Goal: Find specific page/section: Find specific page/section

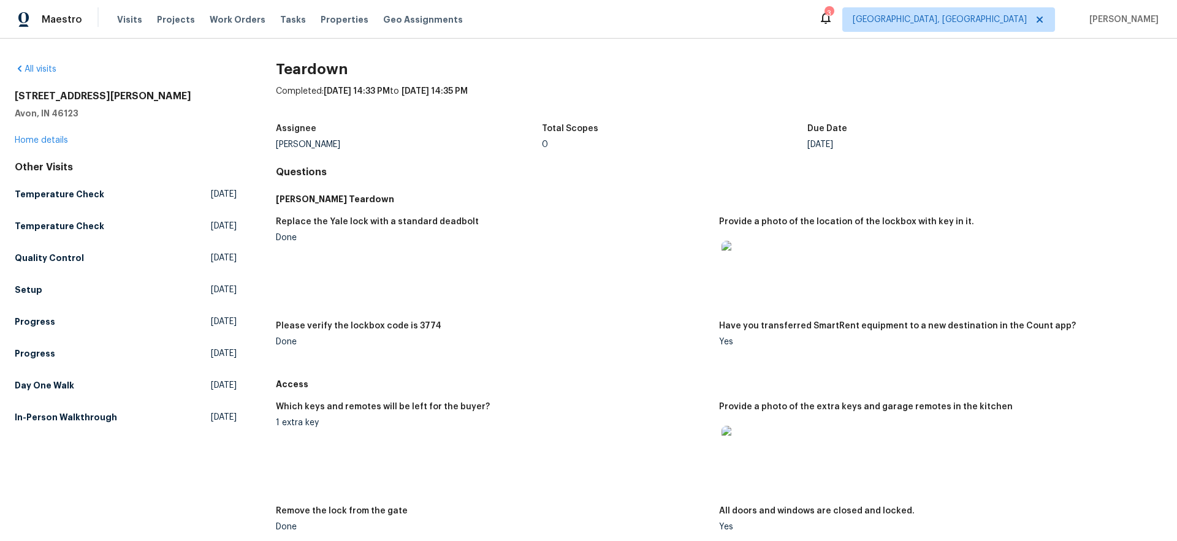
click at [746, 258] on img at bounding box center [740, 260] width 39 height 39
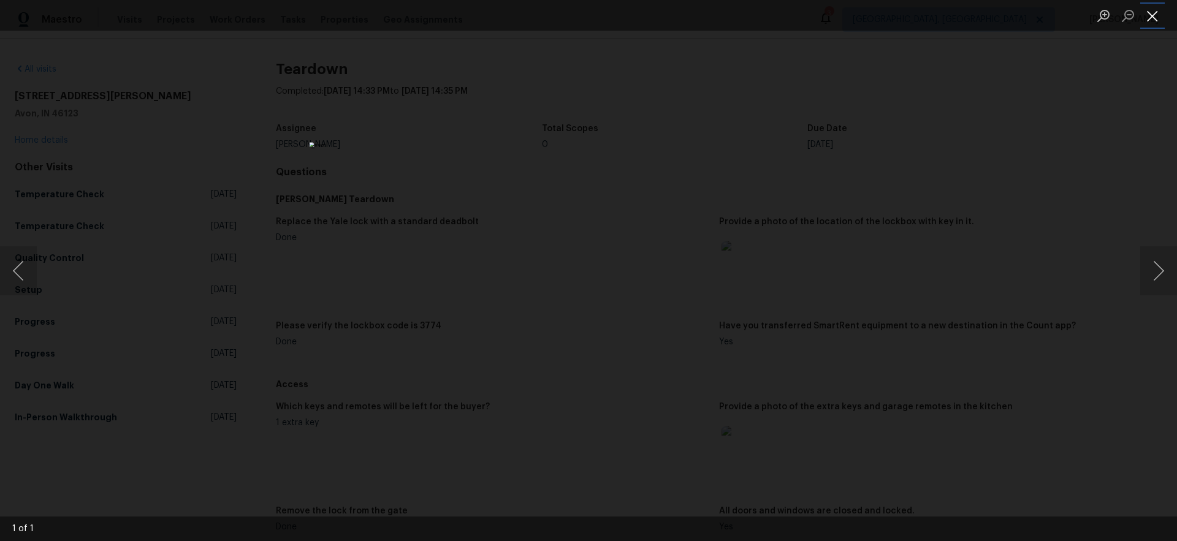
click at [1151, 23] on button "Close lightbox" at bounding box center [1152, 15] width 25 height 21
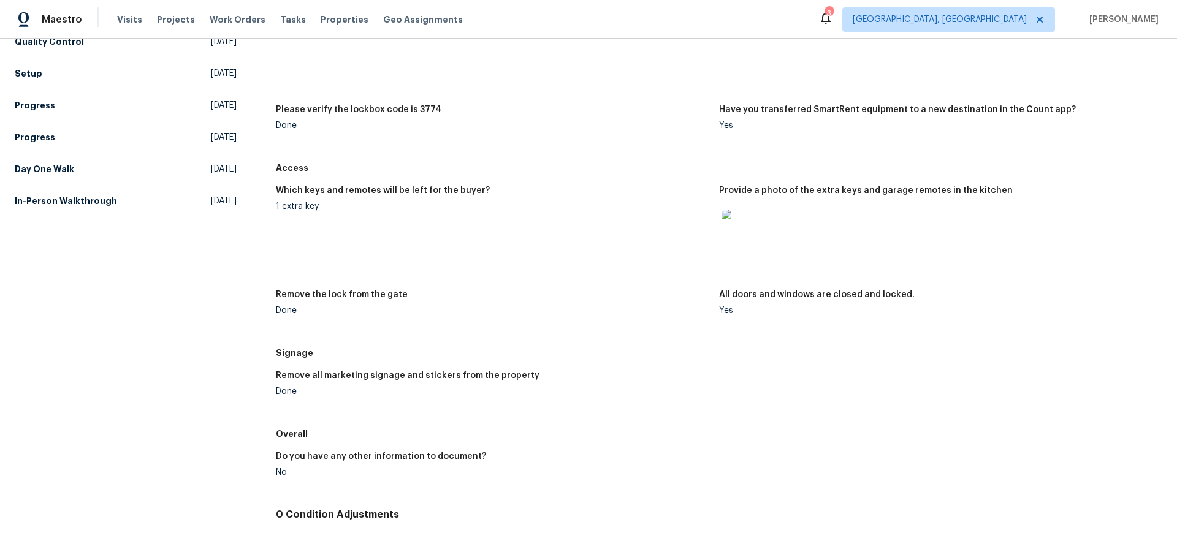
scroll to position [229, 0]
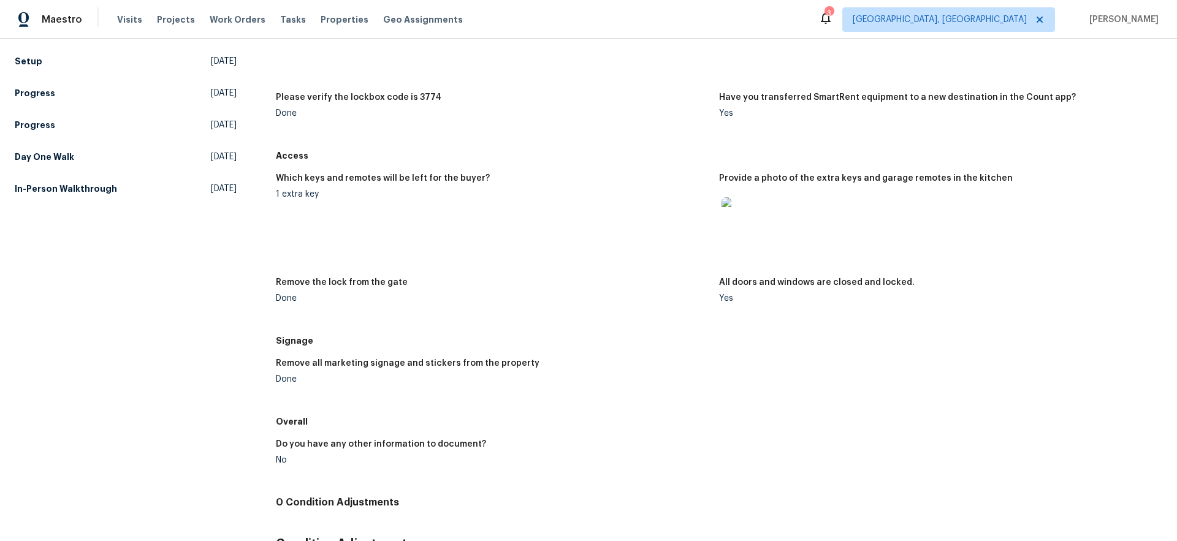
click at [730, 216] on img at bounding box center [740, 216] width 39 height 39
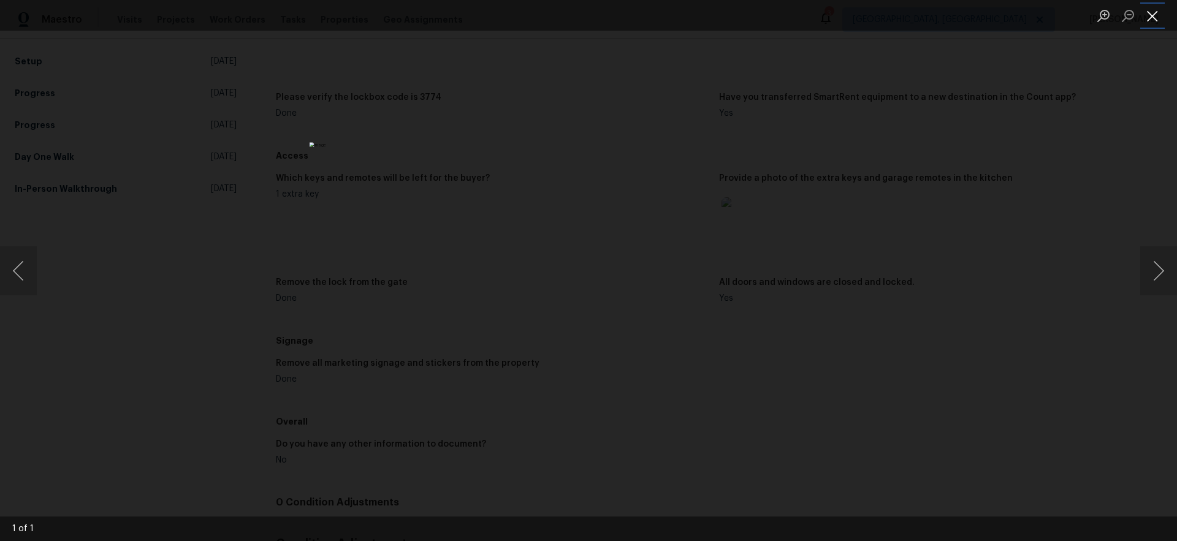
click at [1156, 11] on button "Close lightbox" at bounding box center [1152, 15] width 25 height 21
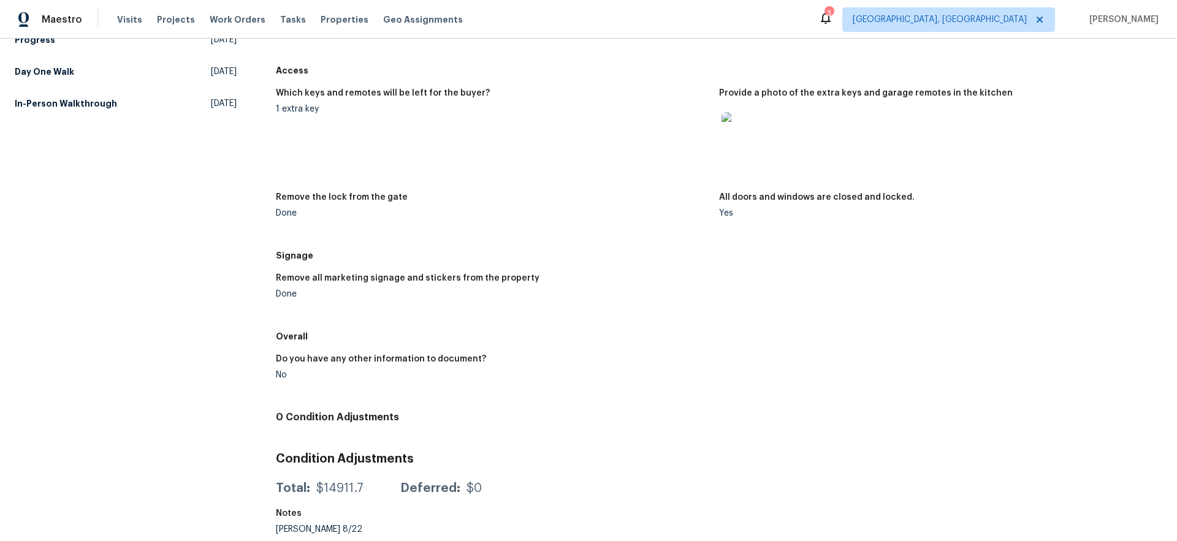
scroll to position [323, 0]
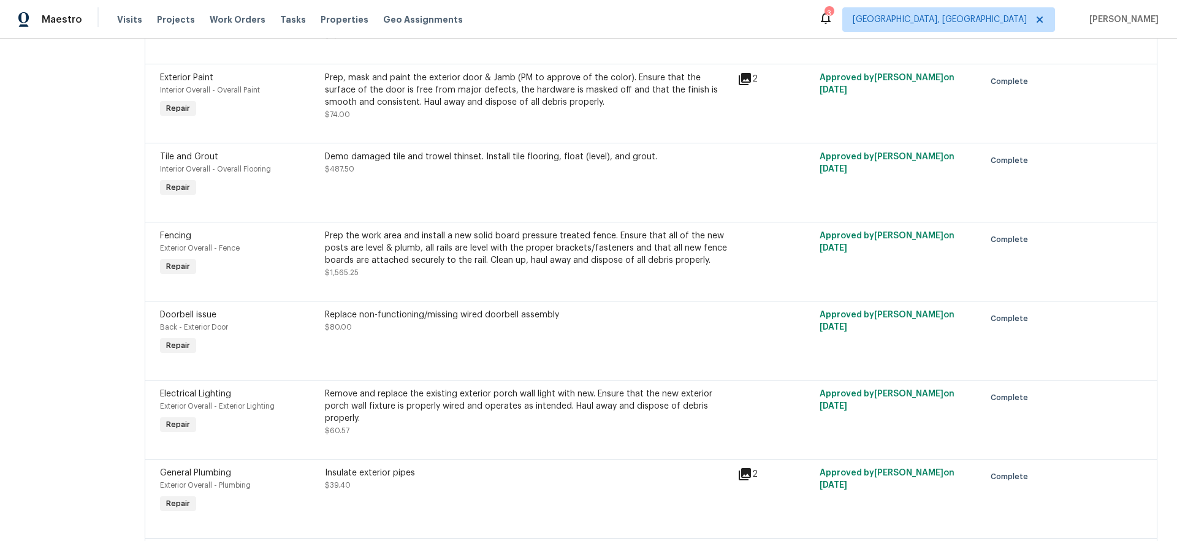
scroll to position [1711, 0]
